Goal: Task Accomplishment & Management: Manage account settings

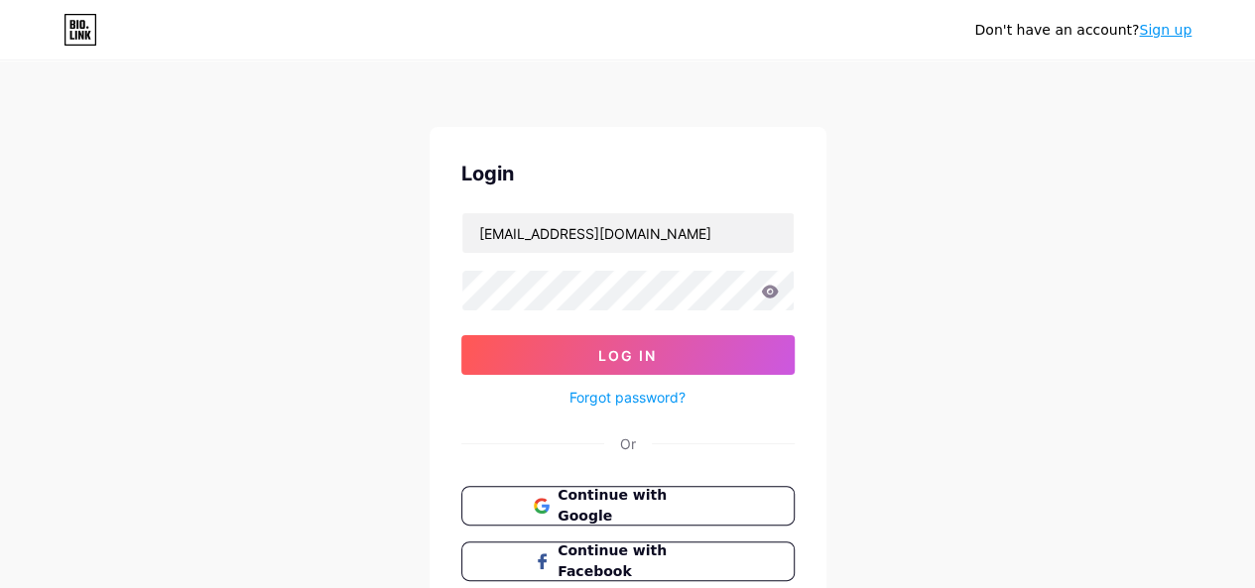
type input "[EMAIL_ADDRESS][DOMAIN_NAME]"
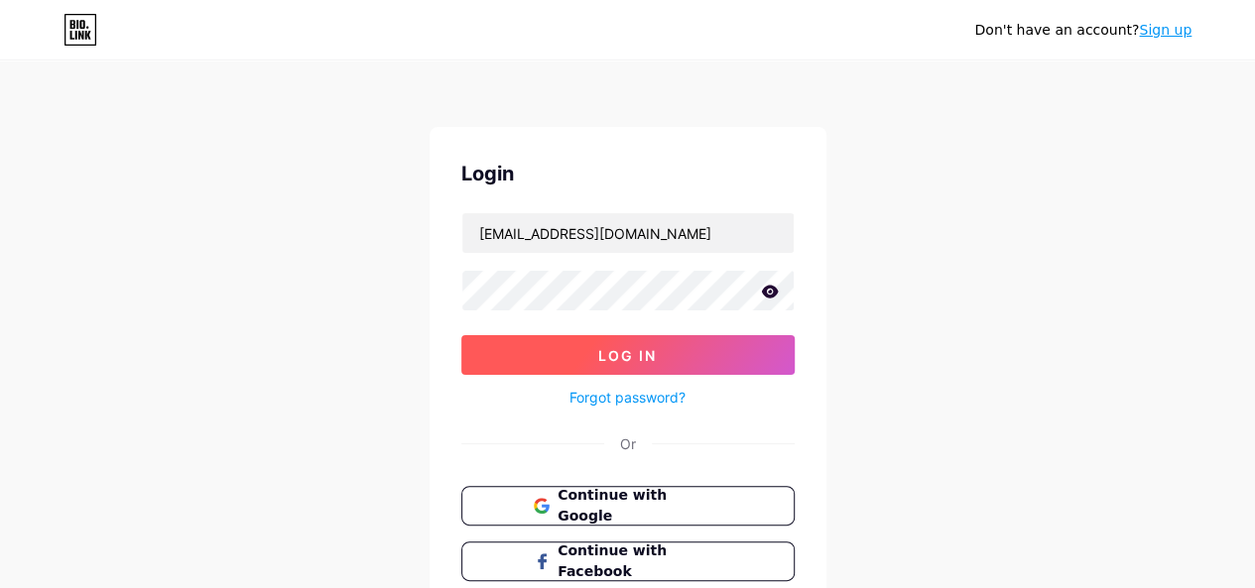
click at [579, 351] on button "Log In" at bounding box center [627, 355] width 333 height 40
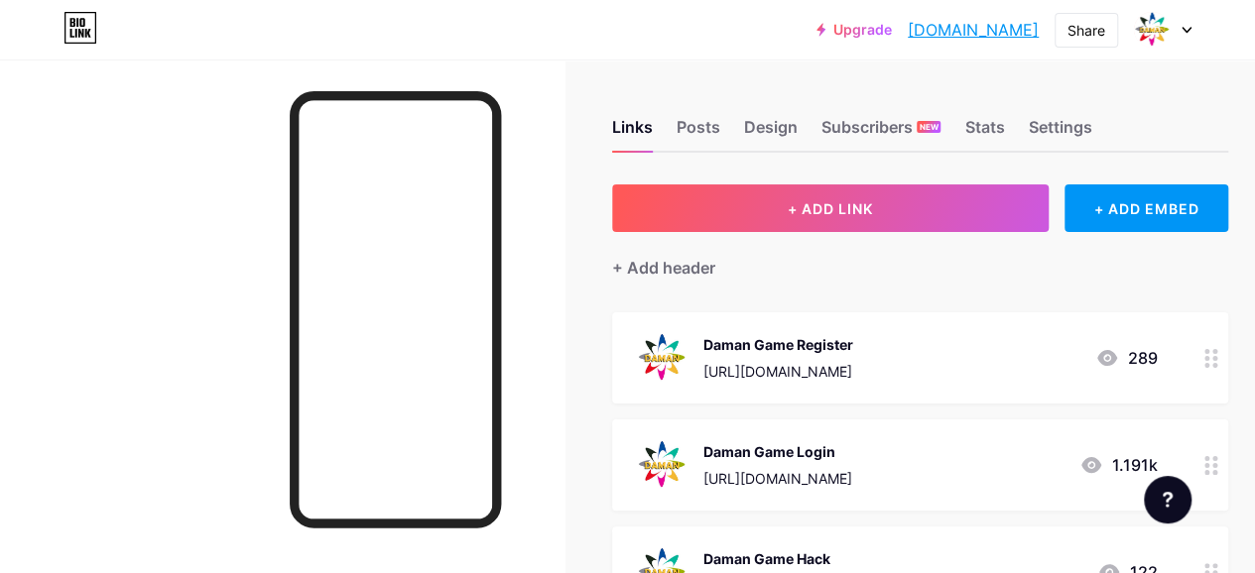
click at [841, 365] on div "[URL][DOMAIN_NAME]" at bounding box center [778, 371] width 150 height 21
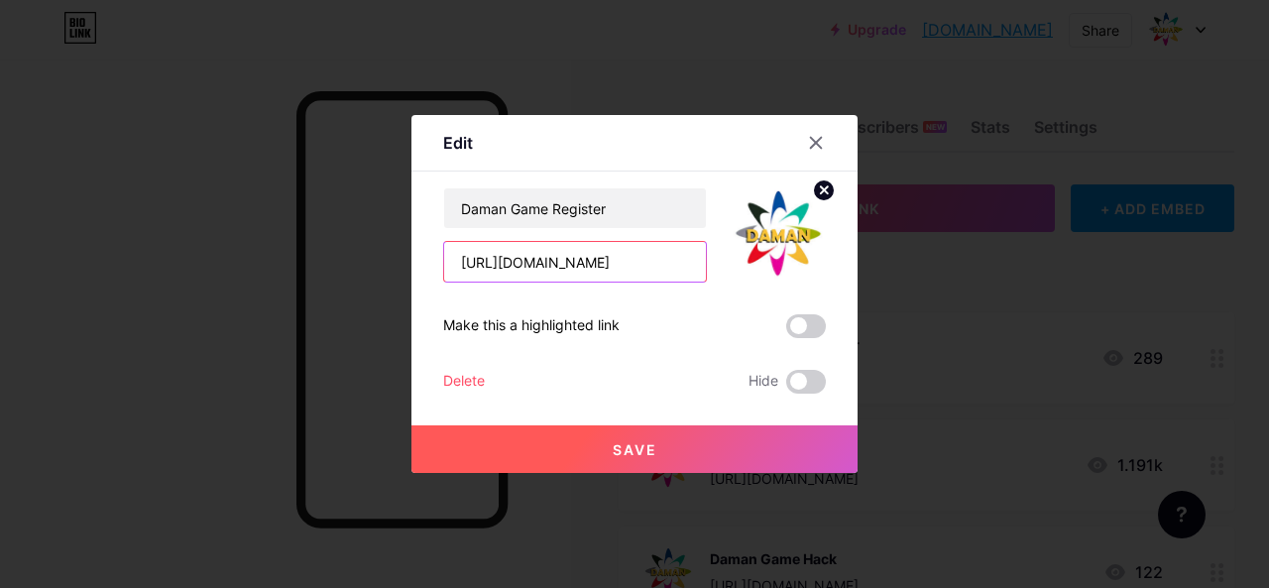
click at [570, 262] on input "[URL][DOMAIN_NAME]" at bounding box center [575, 262] width 262 height 40
paste input "3743418129229"
type input "[URL][DOMAIN_NAME]"
click at [794, 324] on span at bounding box center [806, 326] width 40 height 24
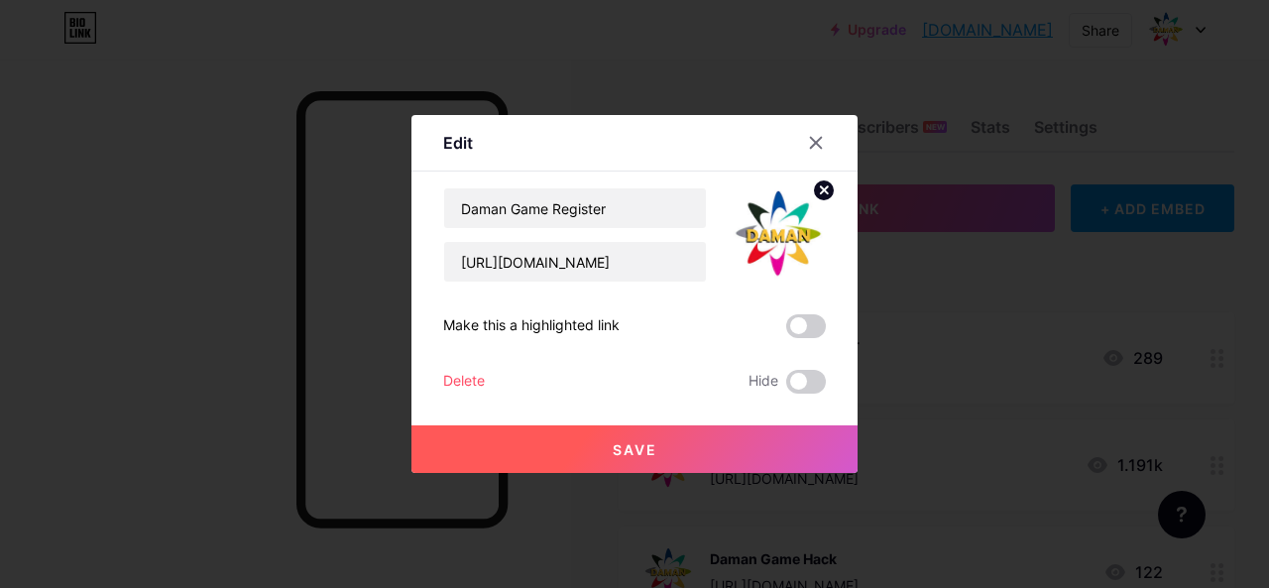
scroll to position [0, 0]
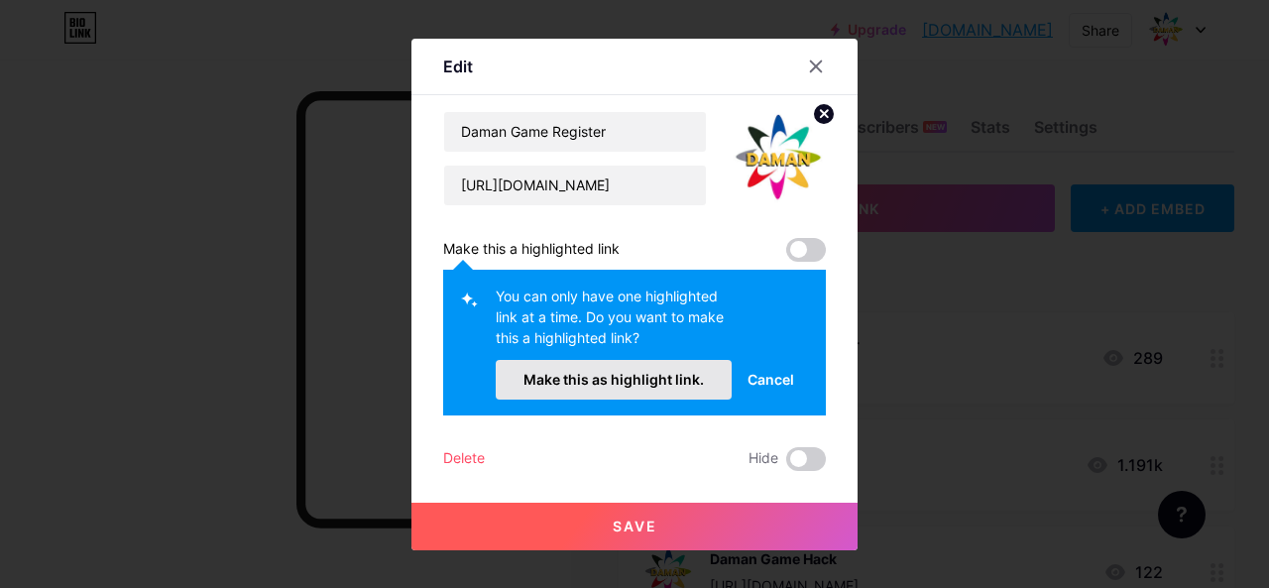
click at [617, 388] on button "Make this as highlight link." at bounding box center [614, 380] width 236 height 40
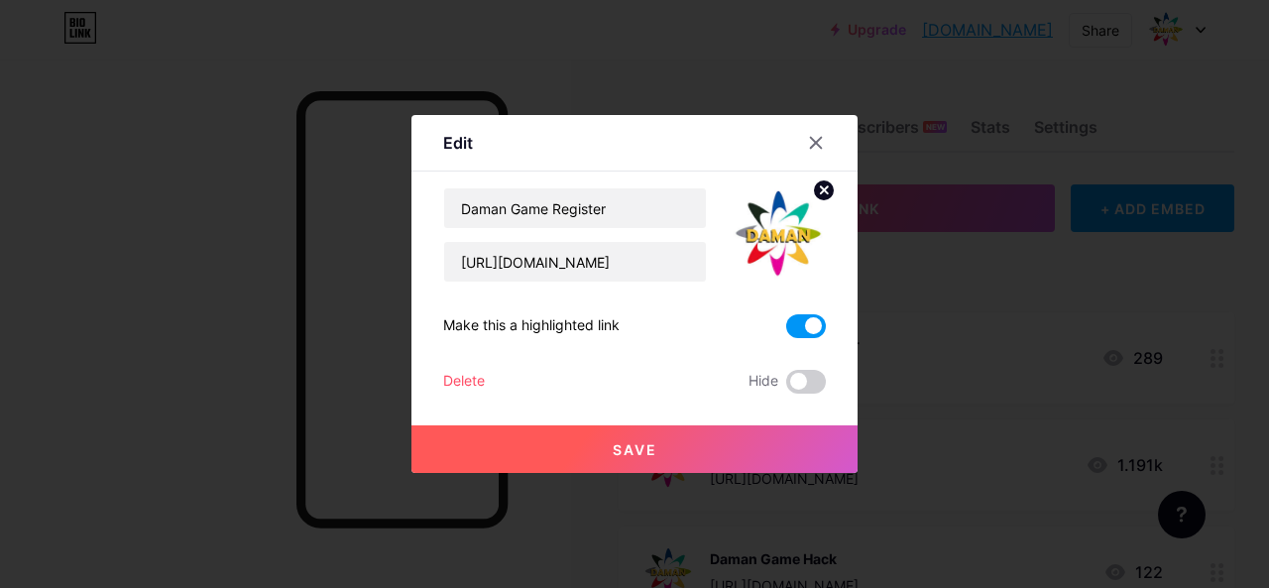
click at [604, 446] on button "Save" at bounding box center [635, 449] width 446 height 48
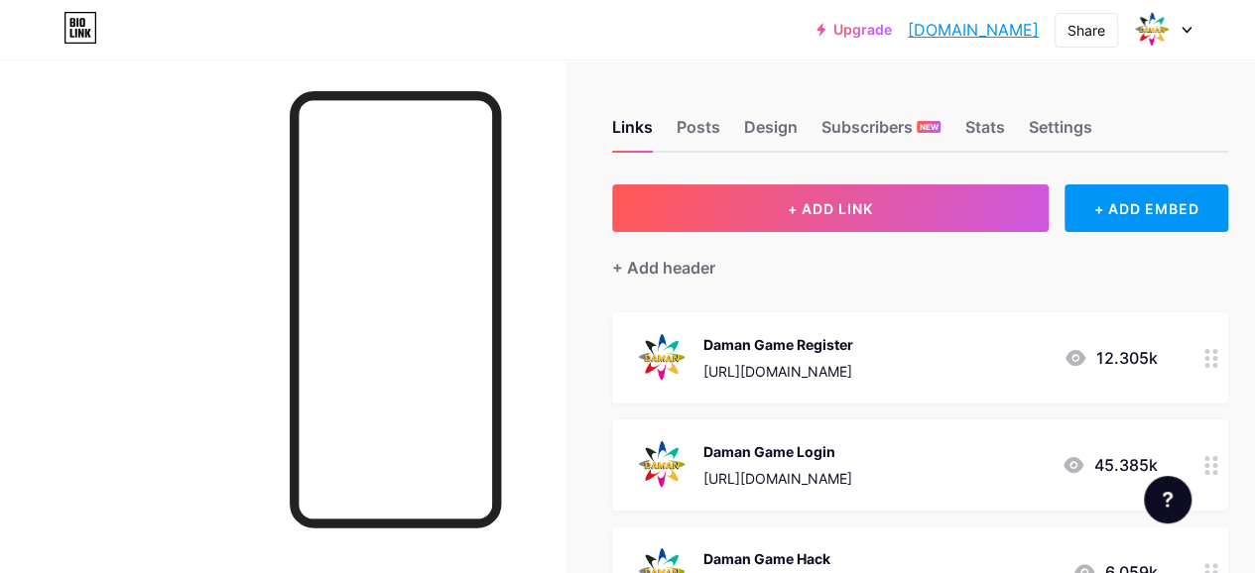
click at [785, 463] on div "Daman Game Login [URL][DOMAIN_NAME]" at bounding box center [777, 465] width 149 height 52
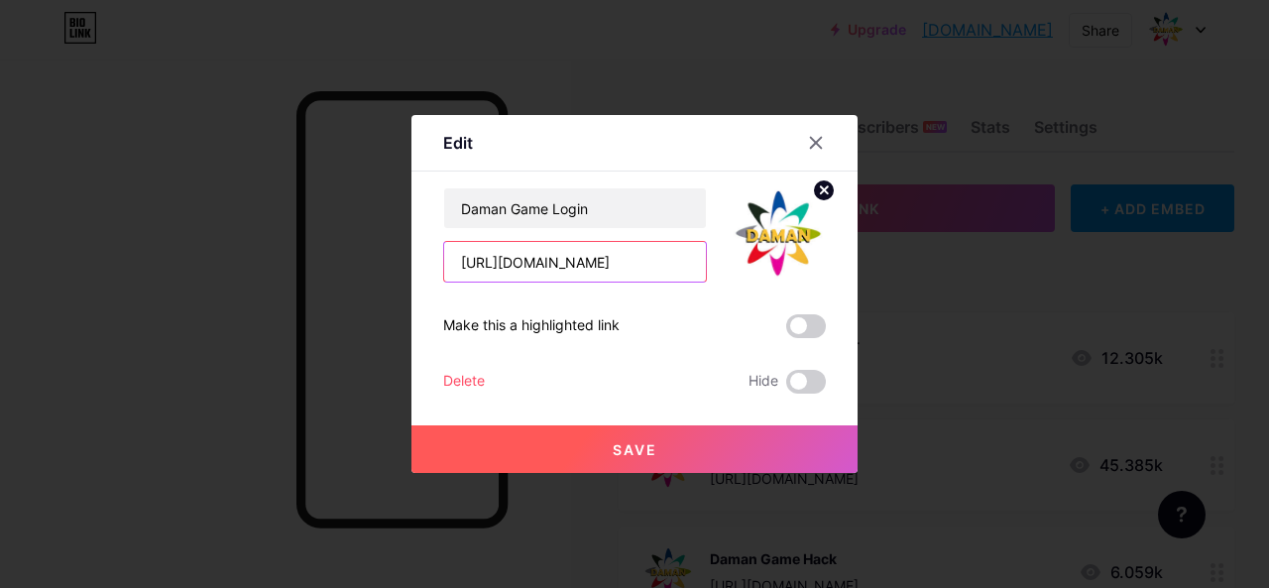
click at [567, 256] on input "[URL][DOMAIN_NAME]" at bounding box center [575, 262] width 262 height 40
paste input "3743418129229"
type input "[URL][DOMAIN_NAME]"
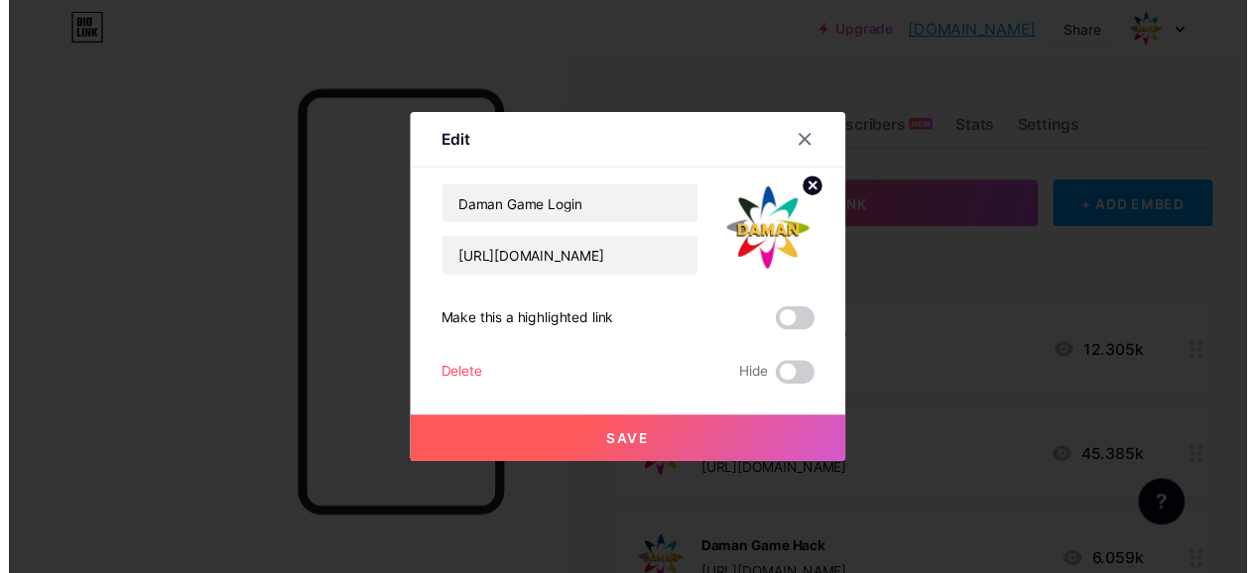
scroll to position [0, 0]
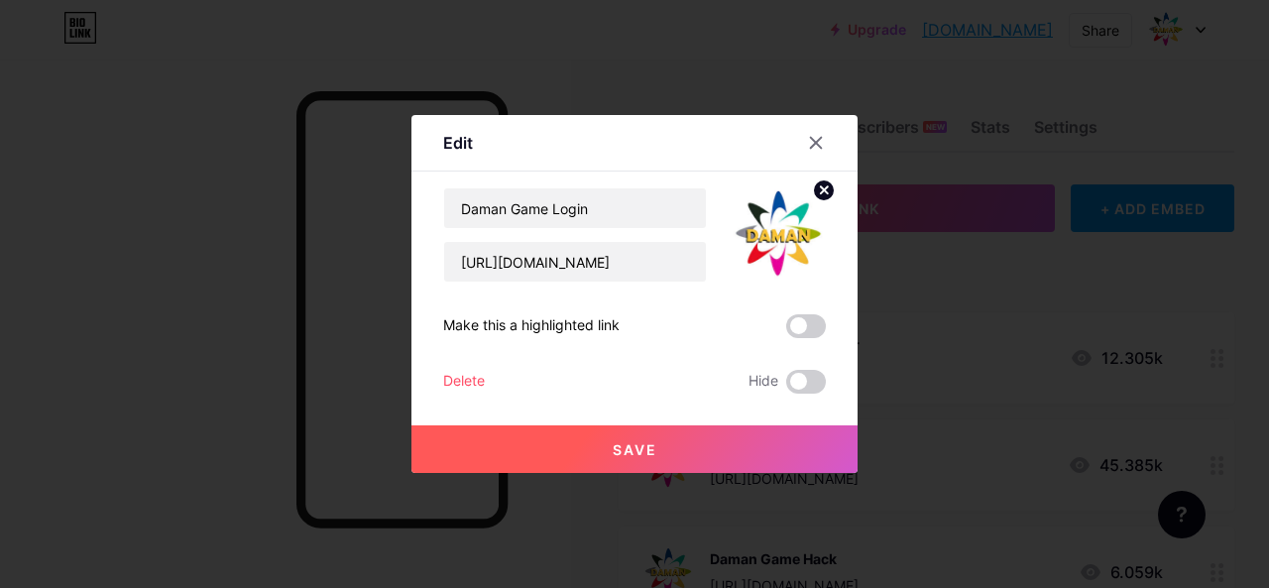
click at [795, 320] on span at bounding box center [806, 326] width 40 height 24
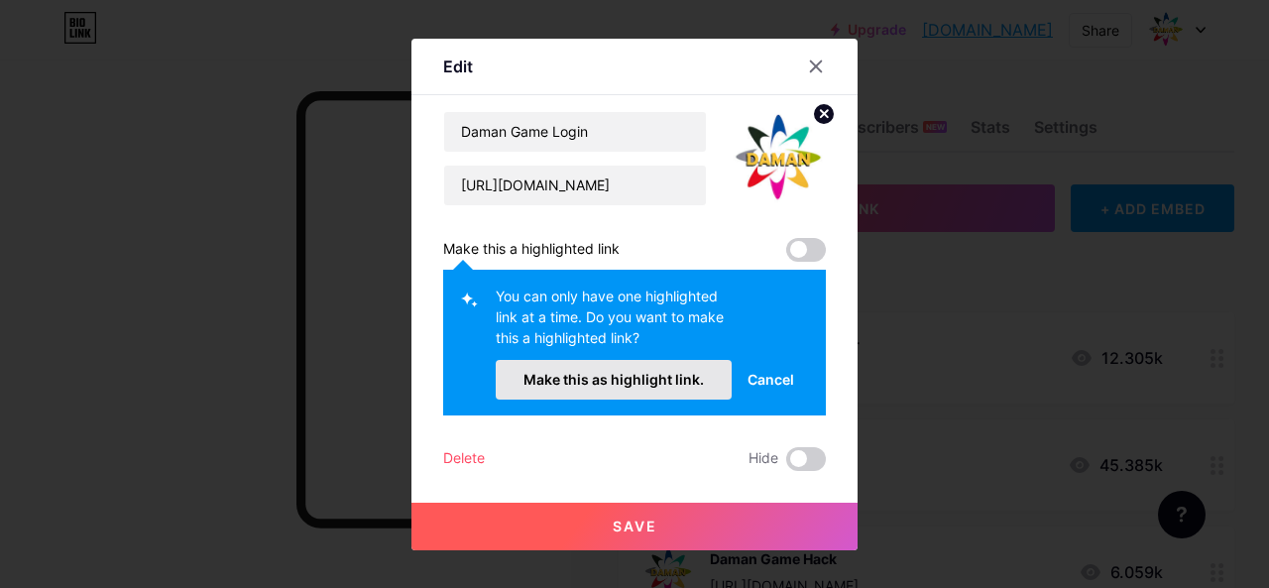
click at [585, 389] on button "Make this as highlight link." at bounding box center [614, 380] width 236 height 40
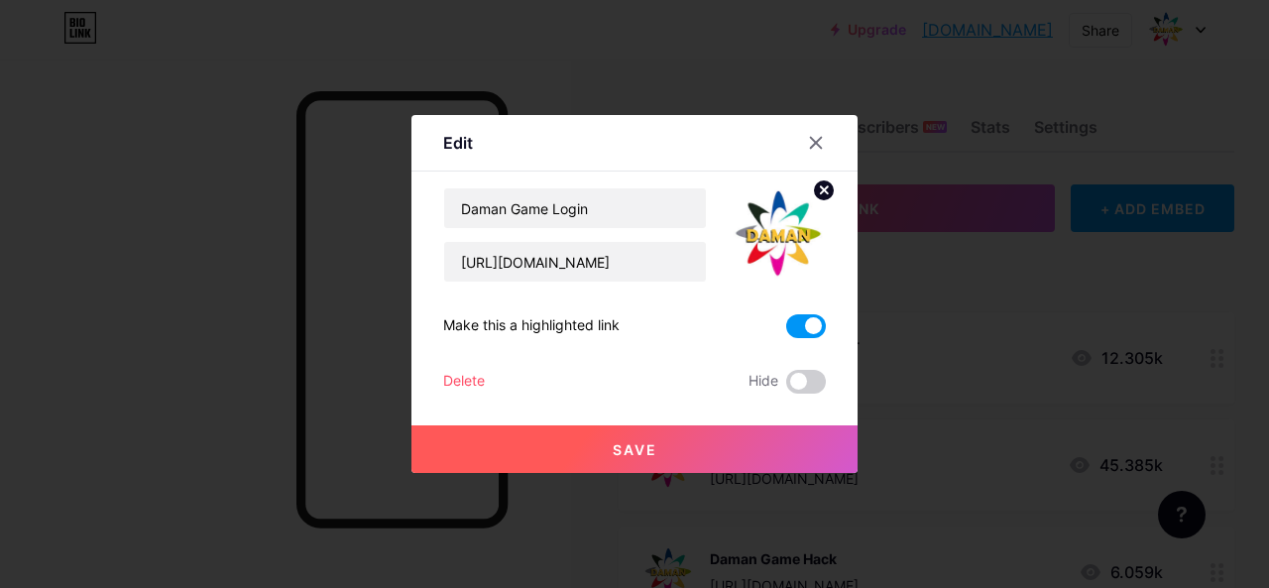
click at [600, 459] on button "Save" at bounding box center [635, 449] width 446 height 48
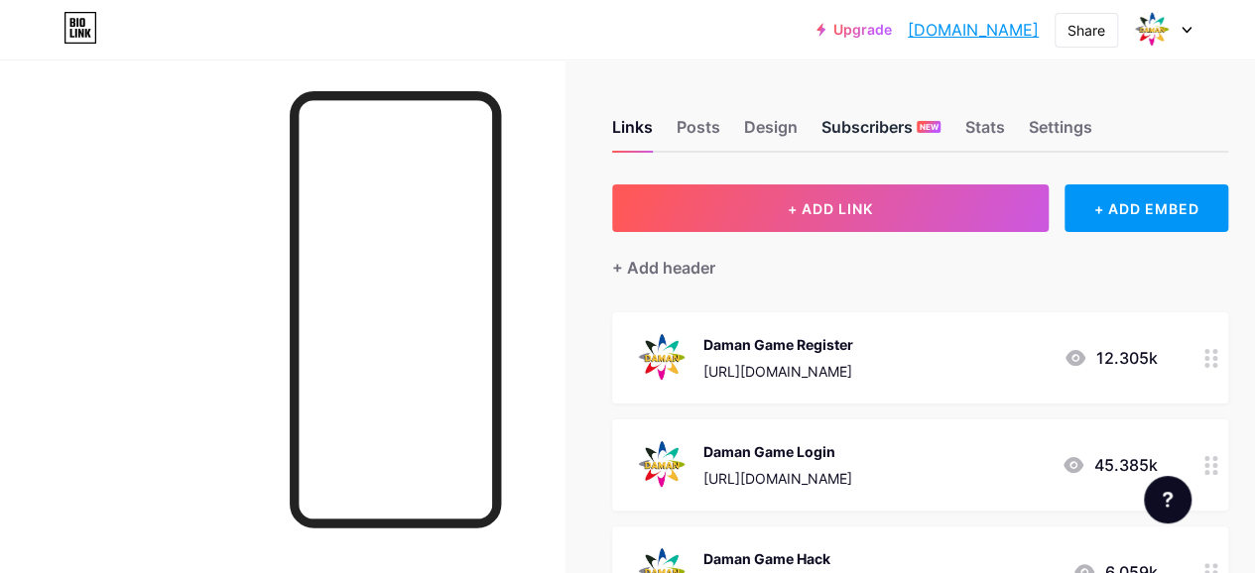
click at [890, 137] on div "Subscribers NEW" at bounding box center [880, 133] width 119 height 36
click at [889, 125] on div "Subscribers NEW" at bounding box center [880, 133] width 119 height 36
click at [978, 124] on div "Stats" at bounding box center [984, 133] width 40 height 36
click at [891, 126] on div "Subscribers NEW" at bounding box center [880, 133] width 119 height 36
click at [1043, 135] on div "Settings" at bounding box center [1058, 133] width 63 height 36
